Goal: Task Accomplishment & Management: Use online tool/utility

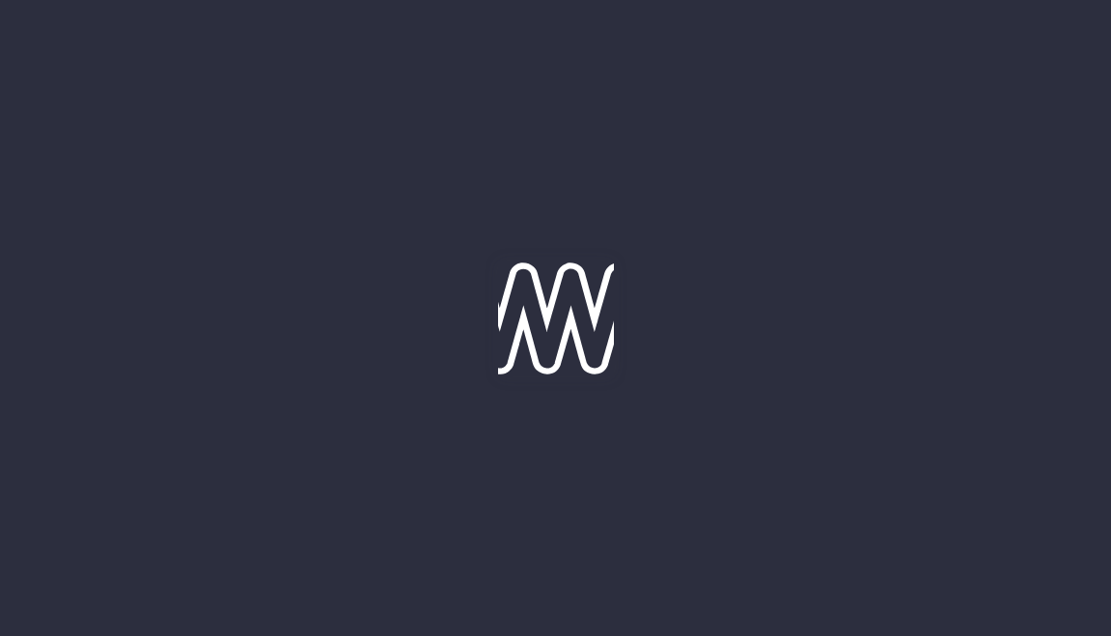
type input "[DATE]"
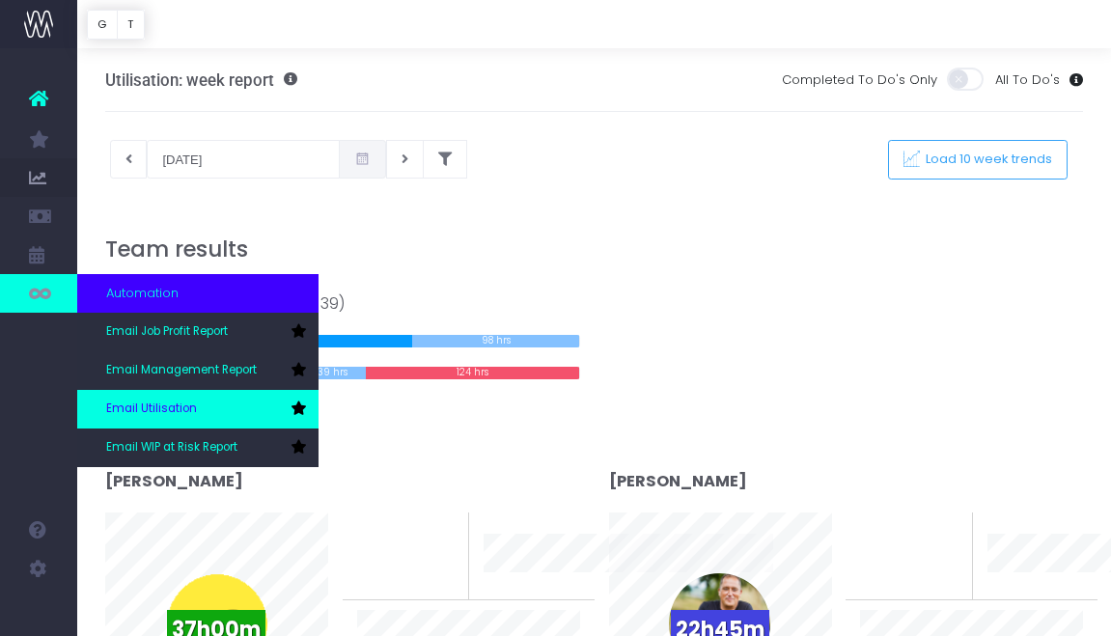
click at [185, 414] on span "Email Utilisation" at bounding box center [151, 409] width 91 height 17
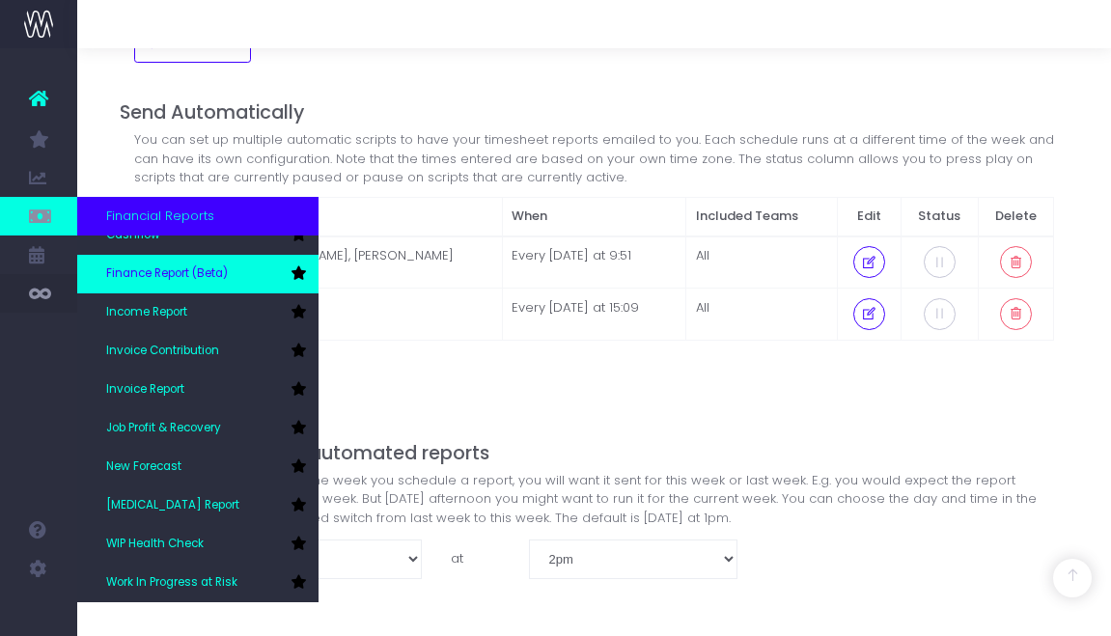
scroll to position [97, 0]
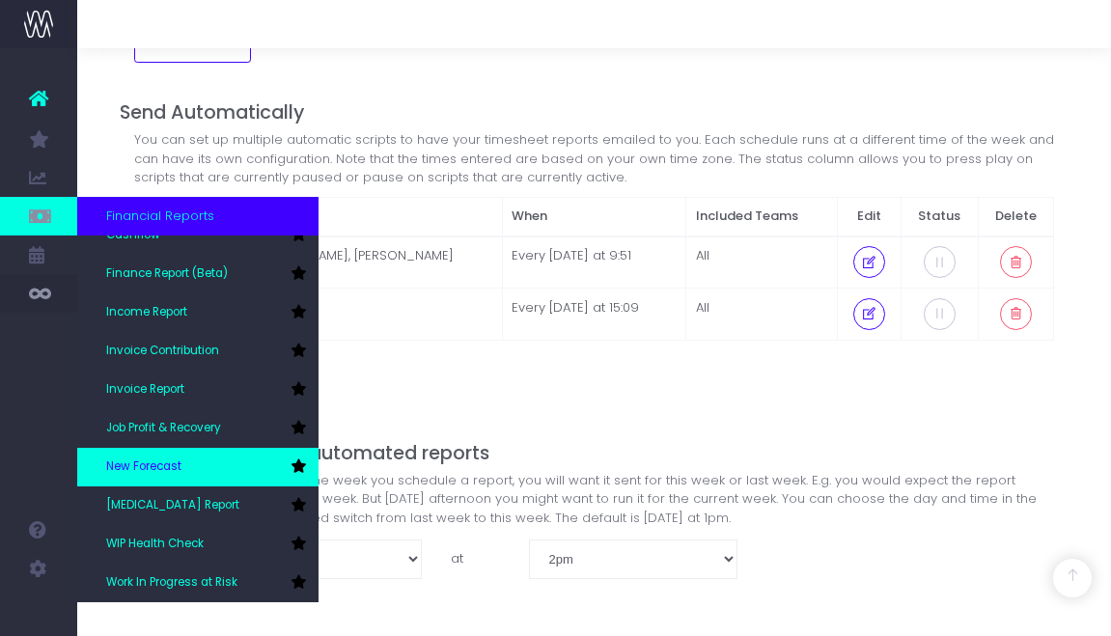
click at [198, 455] on link "New Forecast" at bounding box center [197, 467] width 241 height 39
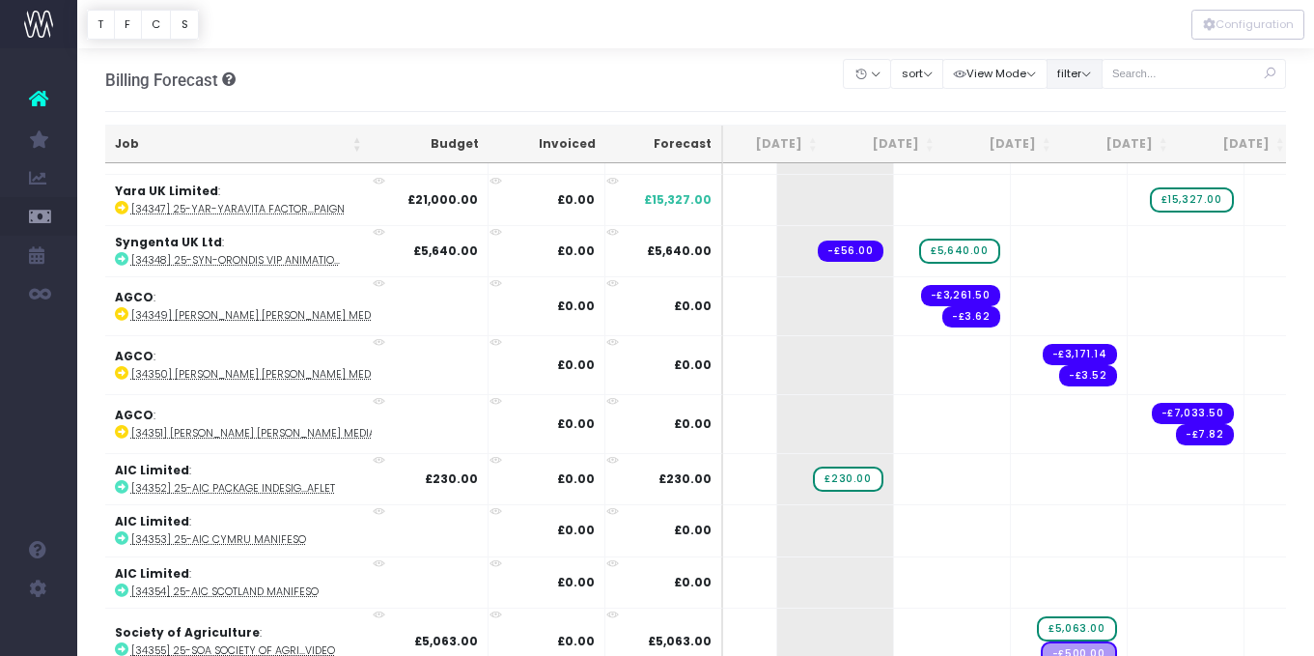
click at [1070, 74] on button "filter" at bounding box center [1075, 74] width 56 height 30
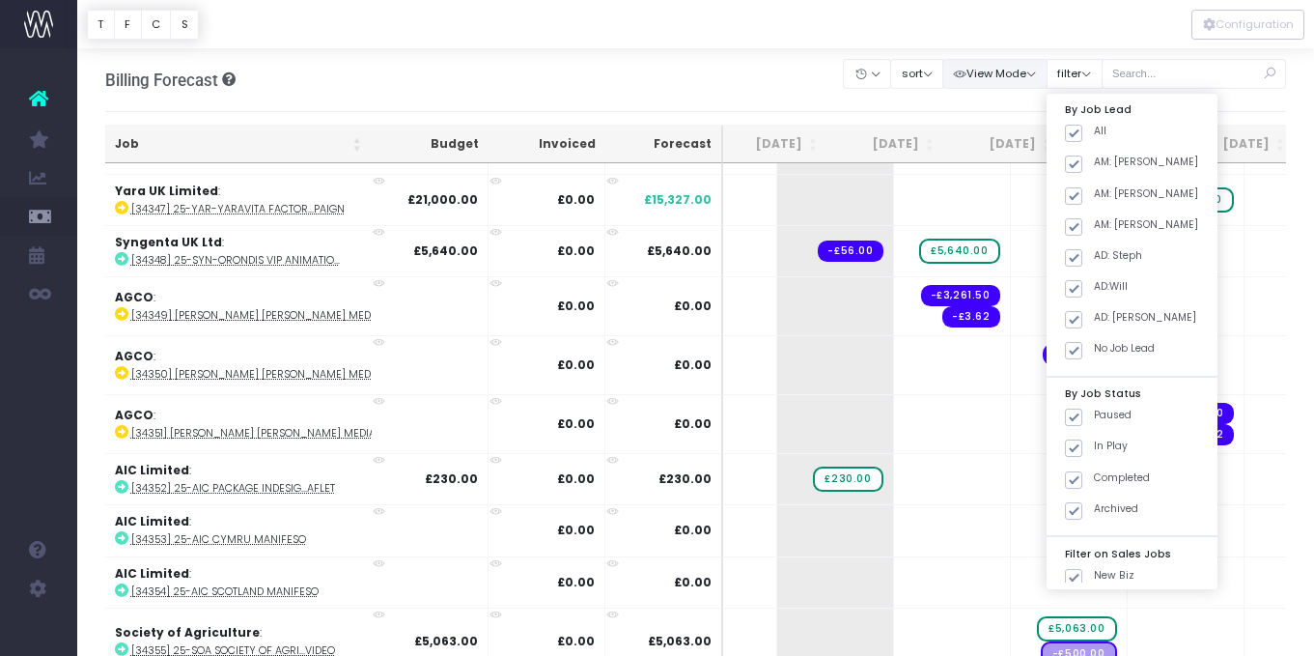
click at [1000, 85] on button "View Mode" at bounding box center [994, 74] width 105 height 30
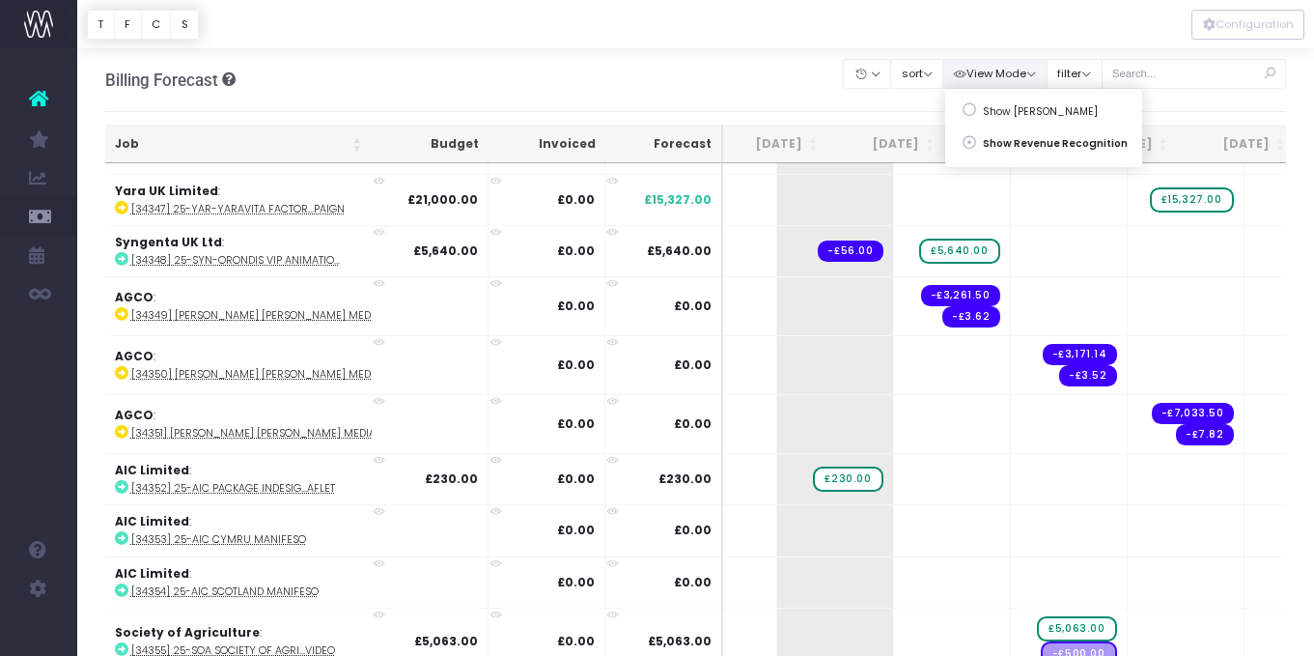
click at [900, 101] on div "Clear Filters Hide [DATE] [DATE] [DATE] [DATE] [DATE] [DATE] [DATE] [DATE] [DAT…" at bounding box center [1065, 80] width 442 height 52
click at [941, 72] on button "sort" at bounding box center [916, 74] width 53 height 30
click at [891, 98] on div "Clear Filters Hide [DATE] [DATE] [DATE] [DATE] [DATE] [DATE] [DATE] [DATE] [DAT…" at bounding box center [1065, 80] width 442 height 52
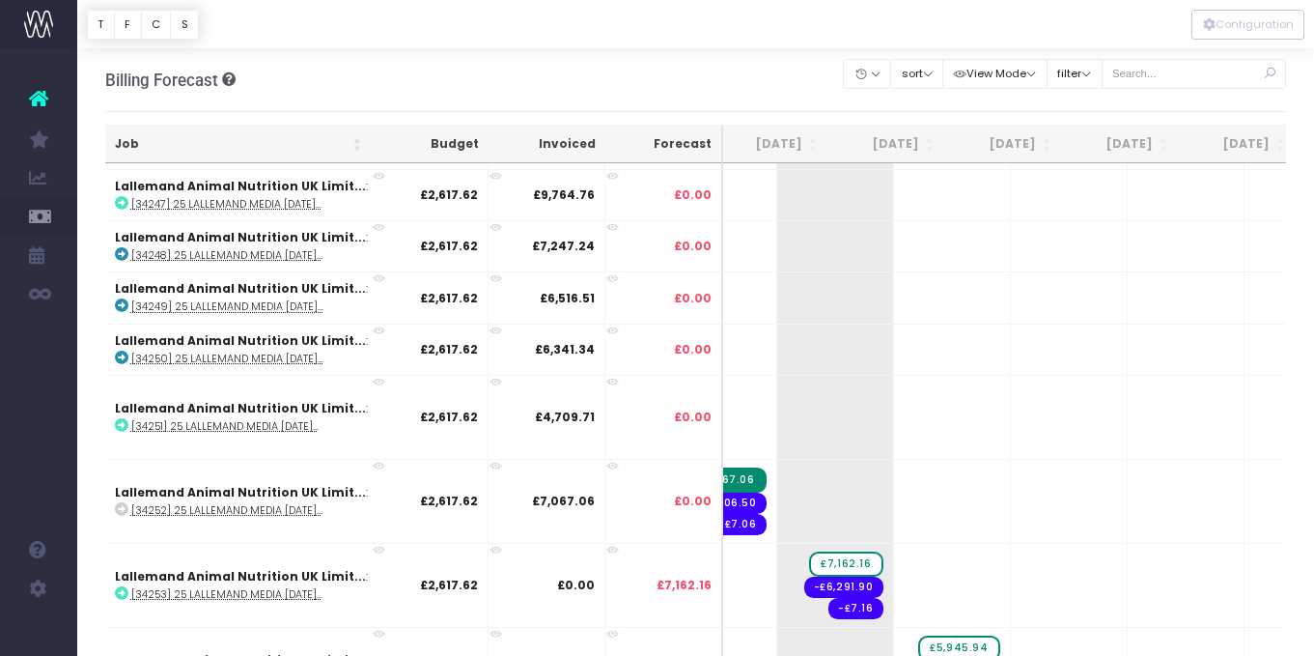
scroll to position [4967, 247]
